Goal: Complete application form

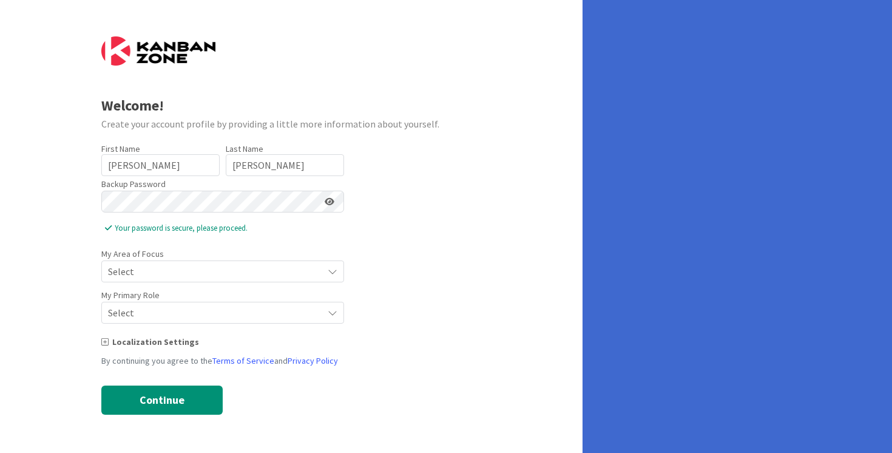
click at [160, 275] on span "Select" at bounding box center [212, 271] width 209 height 17
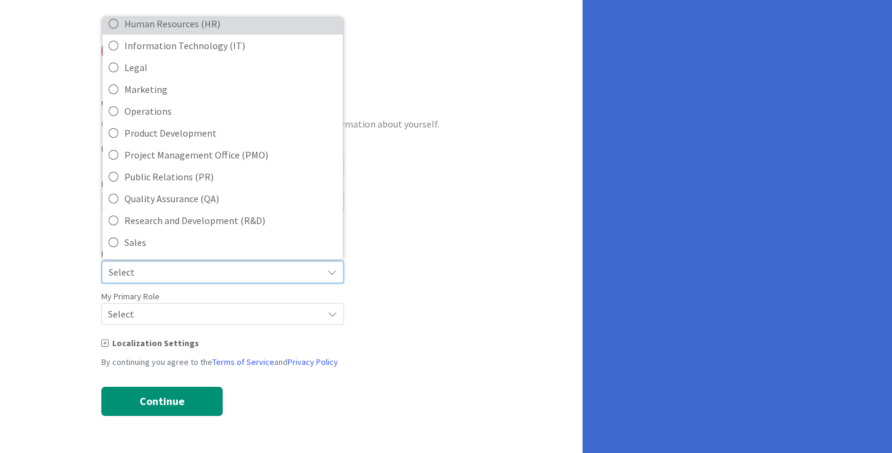
scroll to position [271, 0]
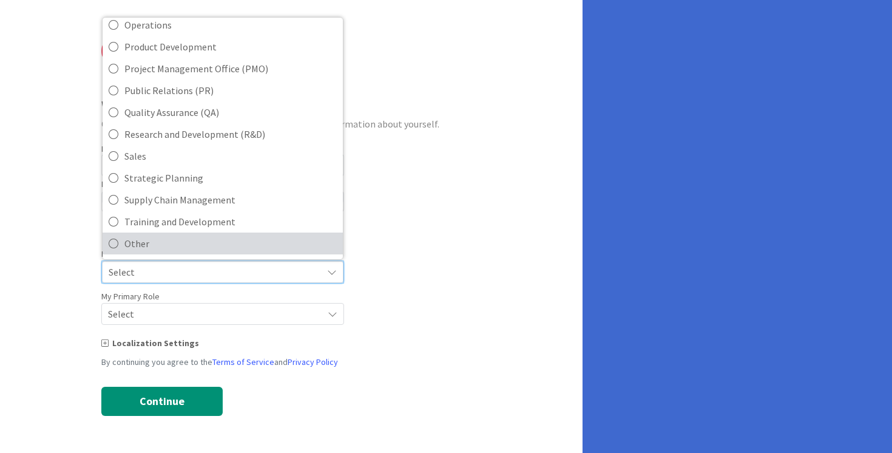
click at [135, 252] on span "Other" at bounding box center [230, 243] width 212 height 18
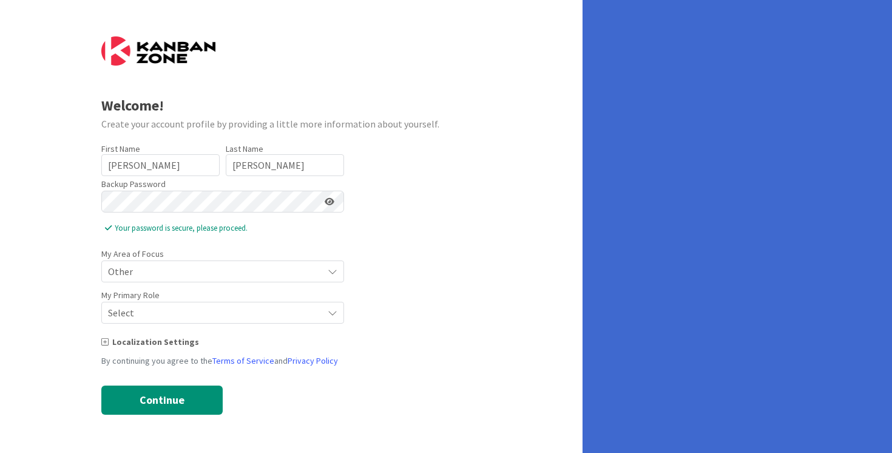
click at [132, 280] on span "Select" at bounding box center [212, 271] width 209 height 17
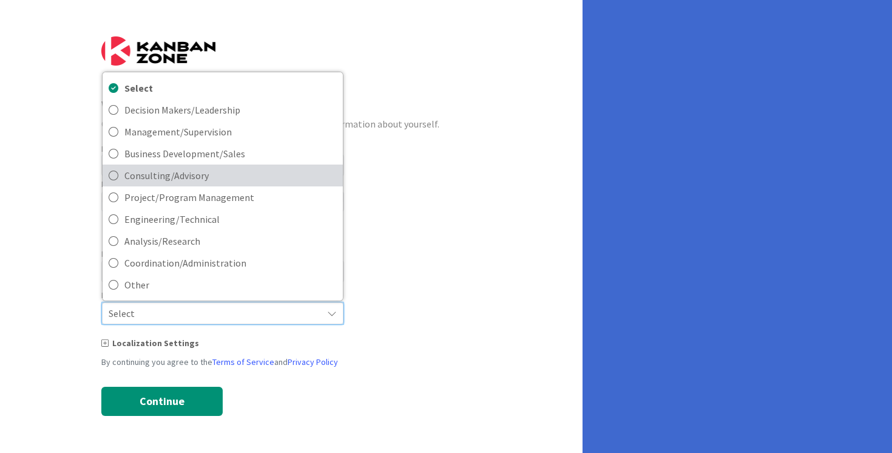
click at [157, 180] on span "Consulting/Advisory" at bounding box center [230, 175] width 212 height 18
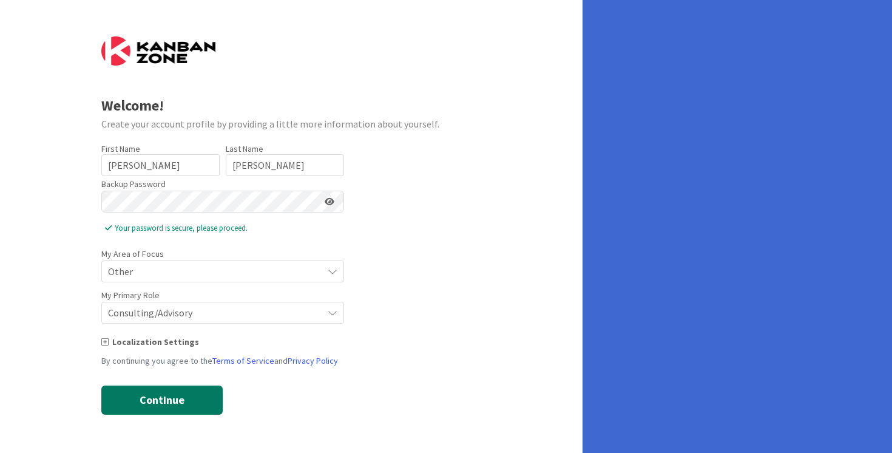
click at [166, 401] on button "Continue" at bounding box center [161, 399] width 121 height 29
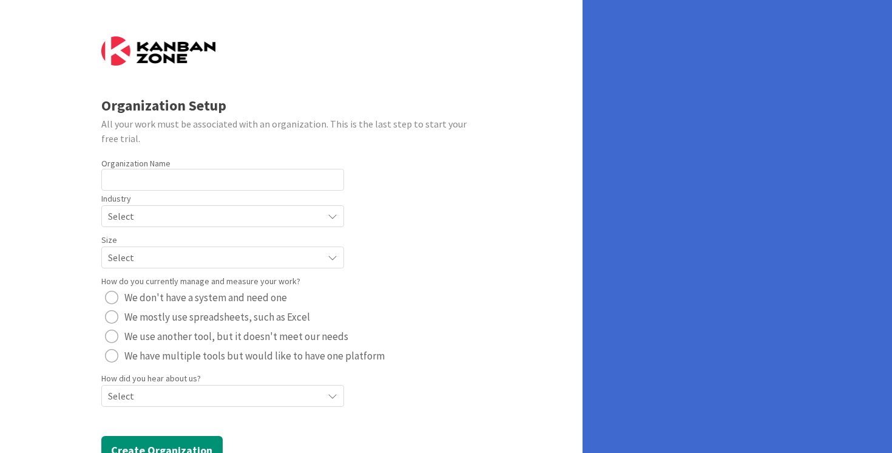
scroll to position [42, 0]
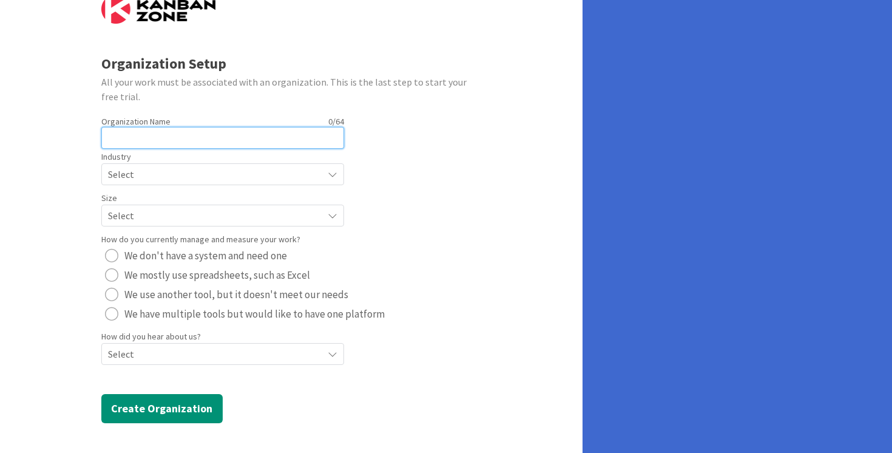
click at [183, 137] on input "text" at bounding box center [222, 138] width 243 height 22
click at [181, 180] on span "Select" at bounding box center [212, 174] width 209 height 17
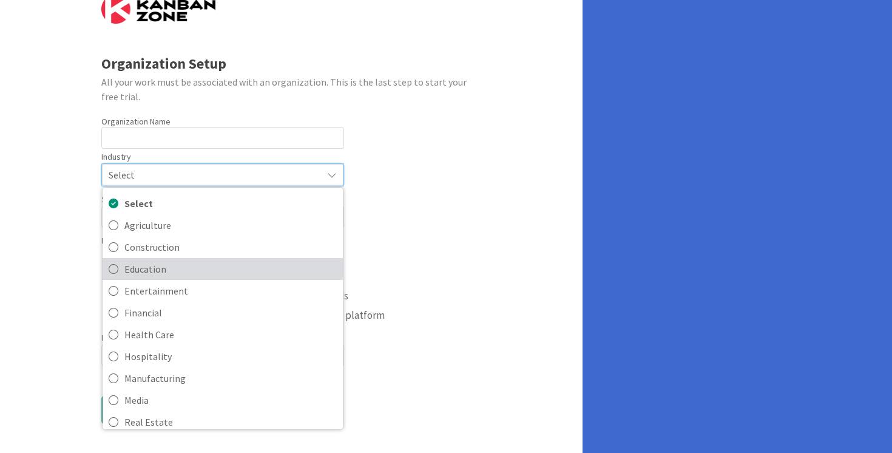
click at [152, 265] on span "Education" at bounding box center [230, 269] width 212 height 18
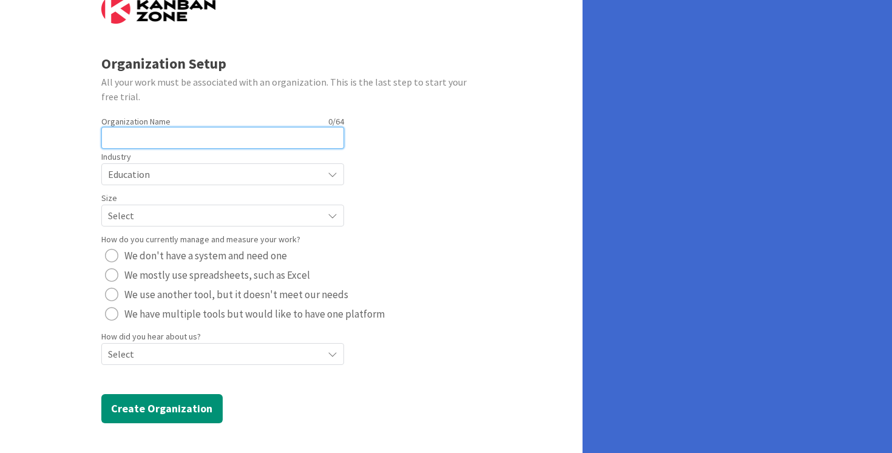
click at [154, 138] on input "text" at bounding box center [222, 138] width 243 height 22
type input "Halls High"
click at [151, 183] on span "Select" at bounding box center [212, 174] width 209 height 17
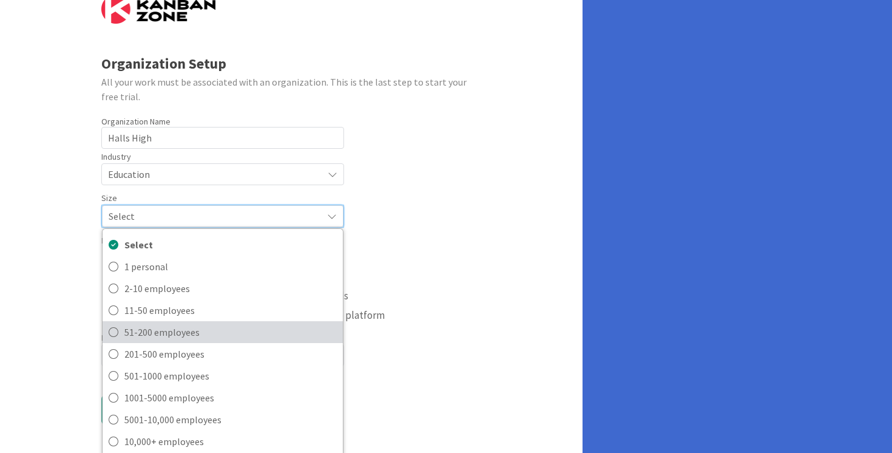
click at [144, 331] on span "51-200 employees" at bounding box center [230, 332] width 212 height 18
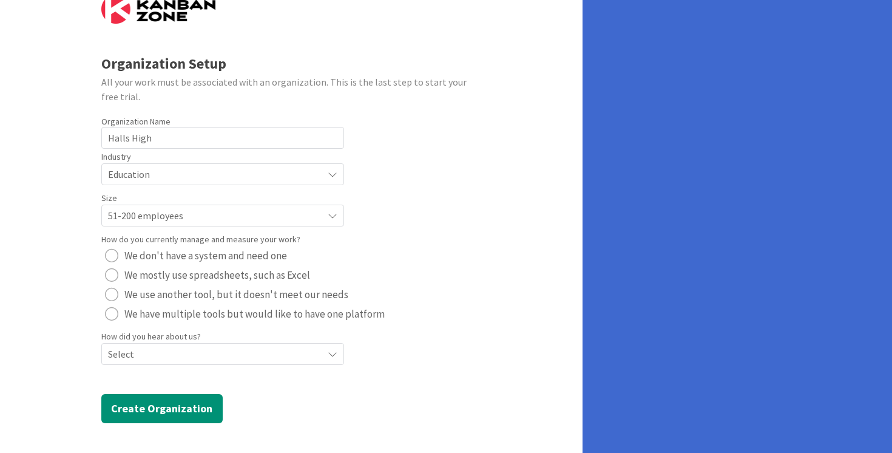
click at [189, 183] on span "Select" at bounding box center [212, 174] width 209 height 17
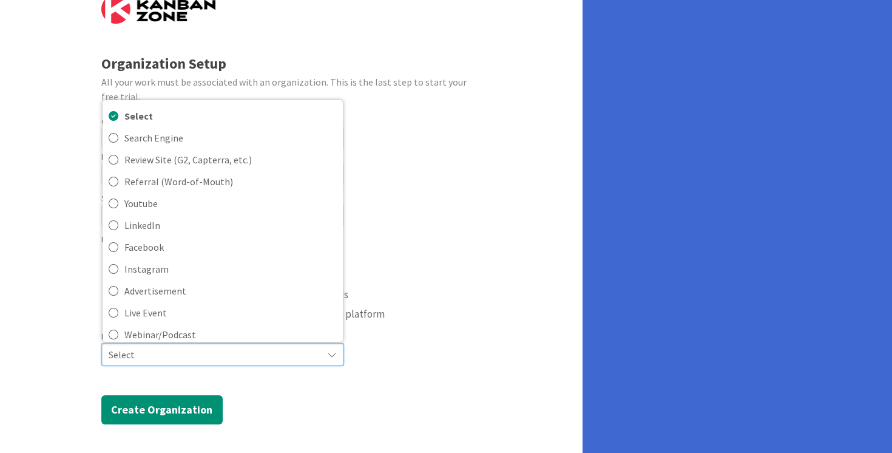
click at [248, 396] on form "Organization Setup All your work must be associated with an organization. This …" at bounding box center [291, 210] width 381 height 430
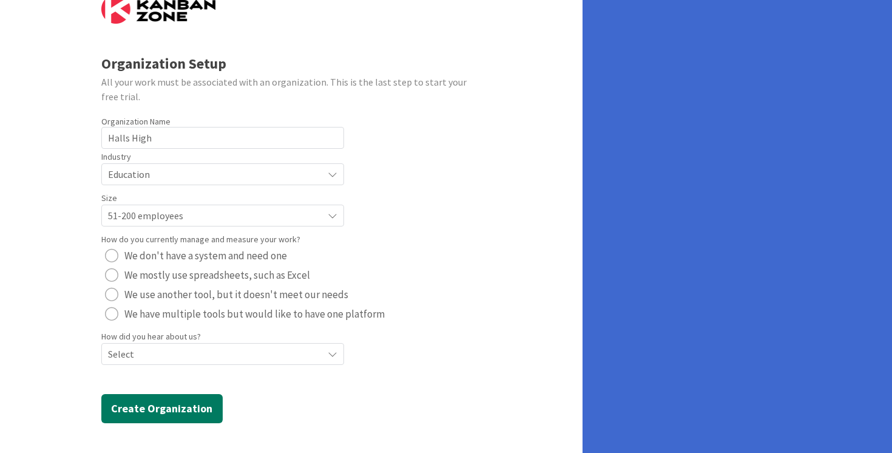
click at [194, 402] on button "Create Organization" at bounding box center [161, 408] width 121 height 29
